Goal: Transaction & Acquisition: Purchase product/service

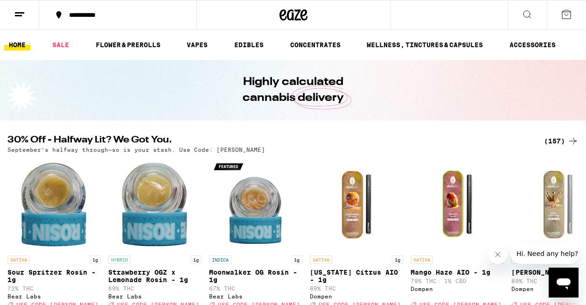
click at [557, 139] on div "(157)" at bounding box center [561, 140] width 35 height 11
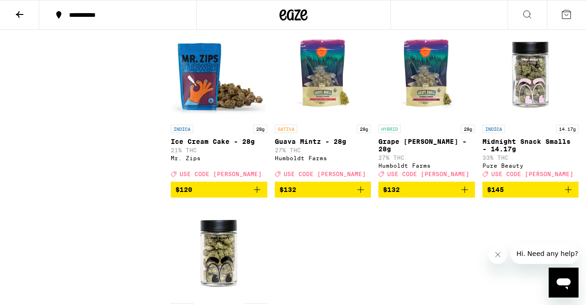
scroll to position [6890, 0]
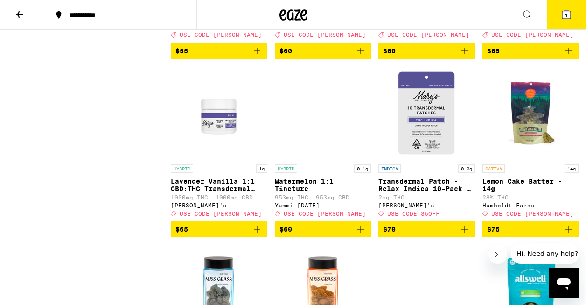
scroll to position [6446, 0]
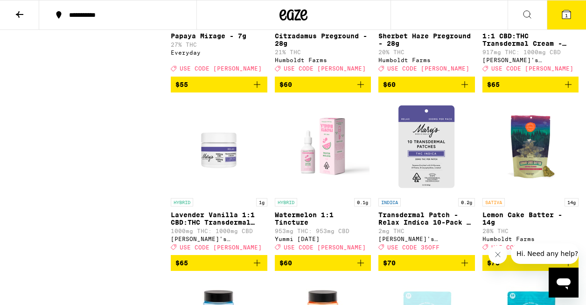
click at [21, 14] on icon at bounding box center [19, 14] width 7 height 7
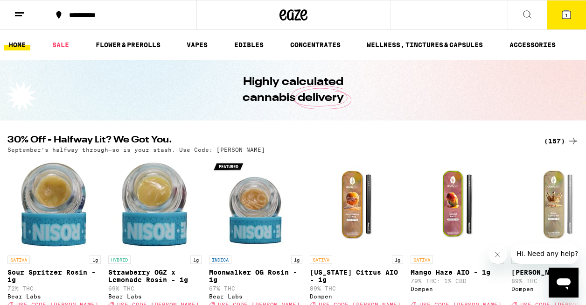
click at [558, 144] on div "(157)" at bounding box center [561, 140] width 35 height 11
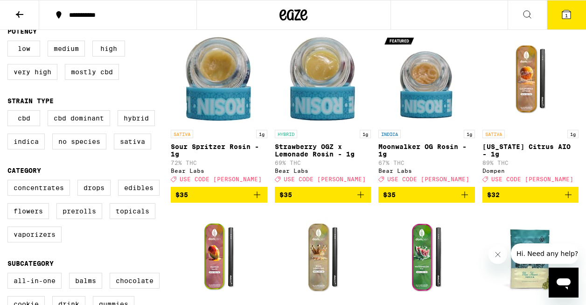
scroll to position [131, 0]
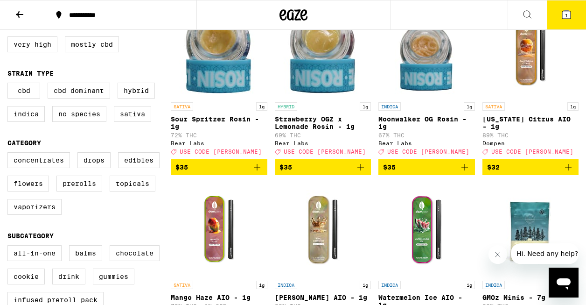
click at [540, 173] on span "$32" at bounding box center [530, 166] width 87 height 11
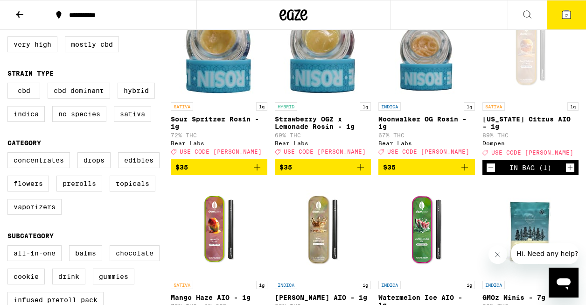
click at [562, 21] on button "2" at bounding box center [566, 14] width 39 height 29
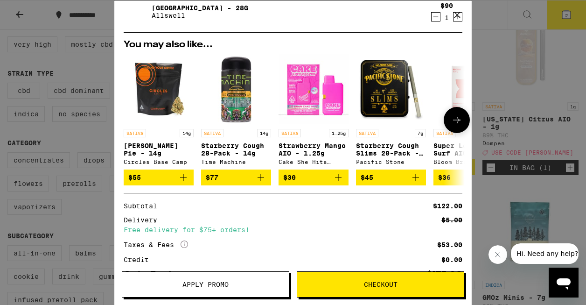
scroll to position [130, 0]
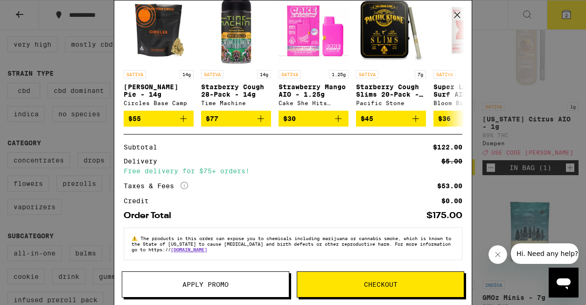
click at [234, 278] on button "Apply Promo" at bounding box center [205, 284] width 167 height 26
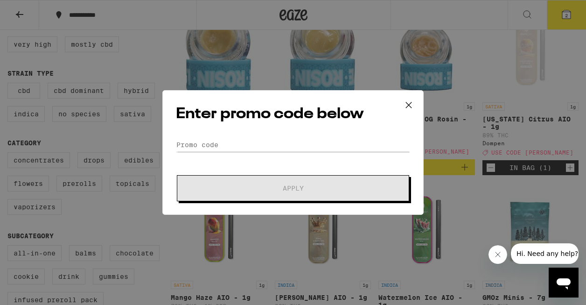
click at [286, 154] on form "Promo Code Apply" at bounding box center [293, 169] width 234 height 63
click at [282, 145] on input "Promo Code" at bounding box center [293, 145] width 234 height 14
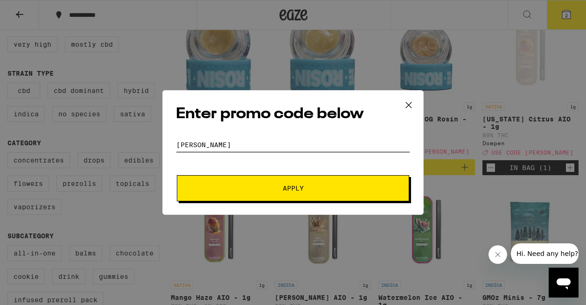
type input "[PERSON_NAME]"
click at [274, 196] on button "Apply" at bounding box center [293, 188] width 232 height 26
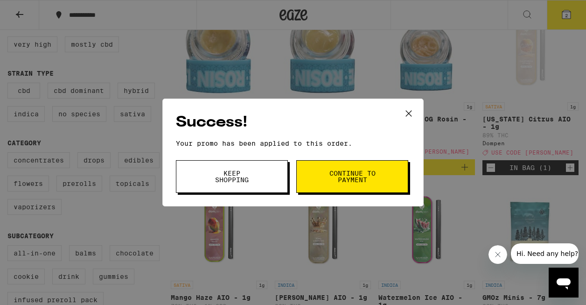
click at [259, 174] on button "Keep Shopping" at bounding box center [232, 176] width 112 height 33
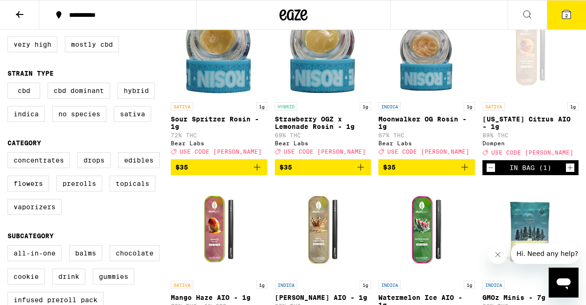
click at [563, 12] on icon at bounding box center [566, 14] width 8 height 8
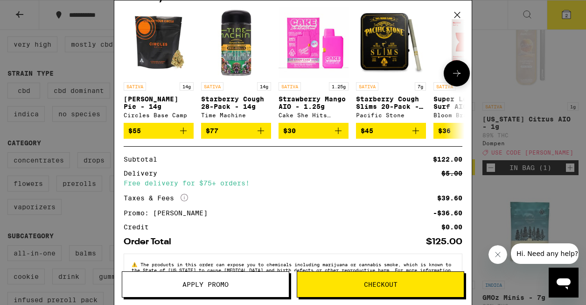
scroll to position [144, 0]
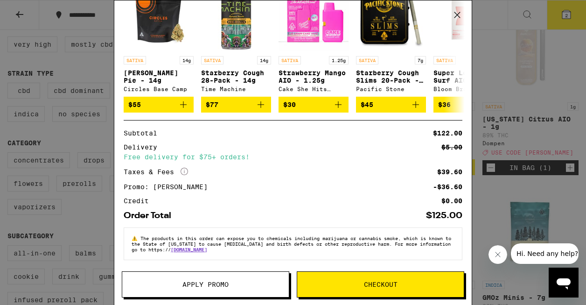
click at [362, 285] on span "Checkout" at bounding box center [380, 284] width 167 height 7
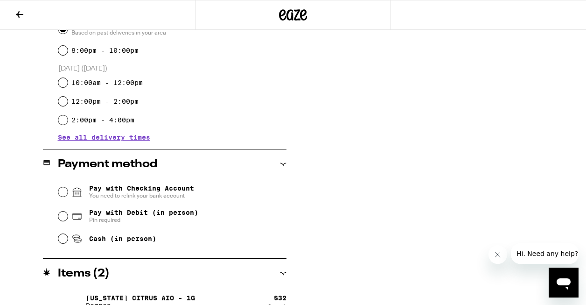
scroll to position [302, 0]
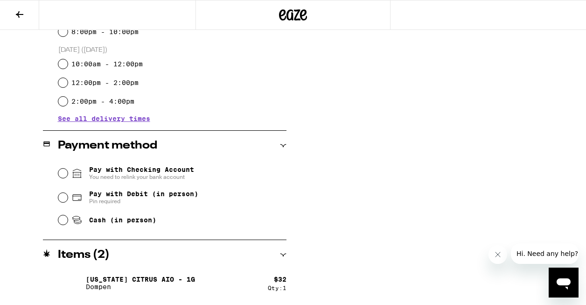
click at [144, 219] on span "Cash (in person)" at bounding box center [122, 219] width 67 height 7
click at [68, 219] on input "Cash (in person)" at bounding box center [62, 219] width 9 height 9
radio input "true"
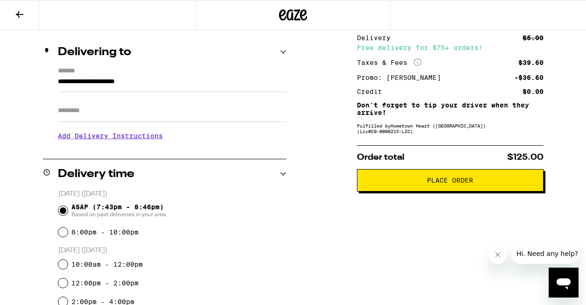
scroll to position [120, 0]
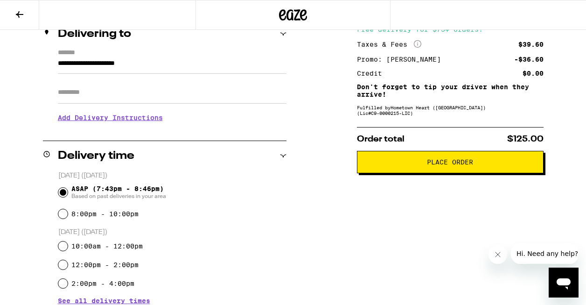
click at [479, 170] on button "Place Order" at bounding box center [450, 162] width 187 height 22
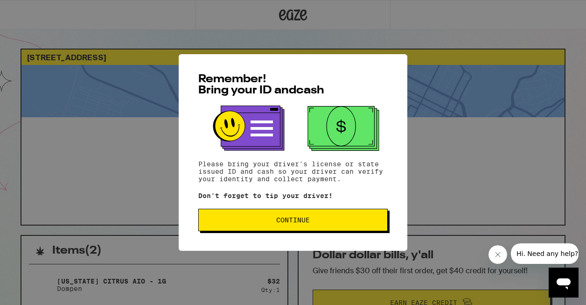
click at [378, 228] on button "Continue" at bounding box center [292, 219] width 189 height 22
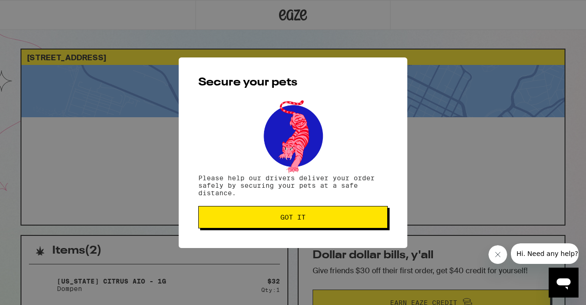
click at [378, 228] on button "Got it" at bounding box center [292, 217] width 189 height 22
